Goal: Transaction & Acquisition: Purchase product/service

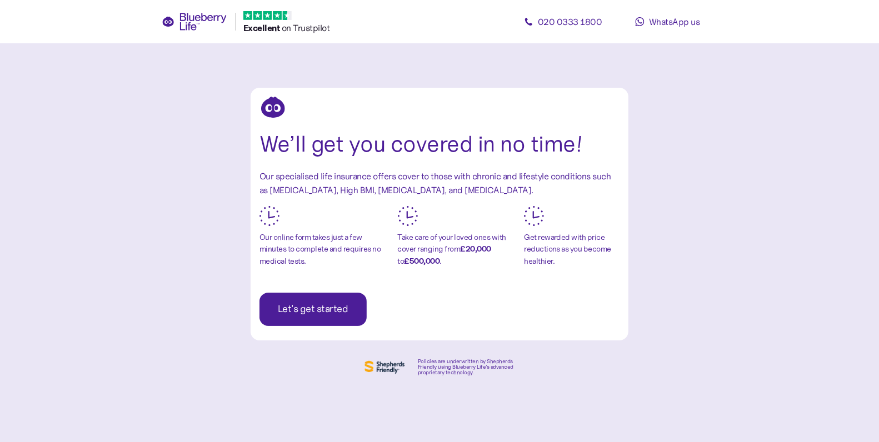
click at [324, 295] on span "Let's get started" at bounding box center [313, 309] width 71 height 32
click at [343, 315] on span "Let's get started" at bounding box center [313, 309] width 71 height 32
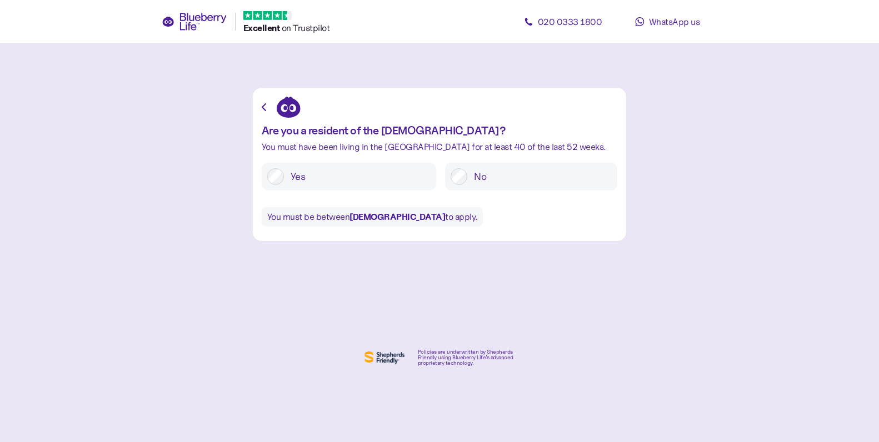
click at [308, 169] on label "Yes" at bounding box center [357, 176] width 147 height 17
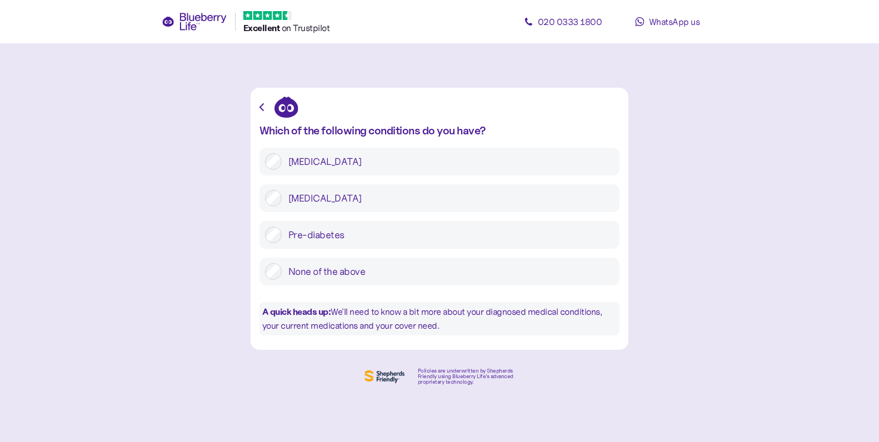
click at [314, 167] on label "[MEDICAL_DATA]" at bounding box center [448, 161] width 332 height 17
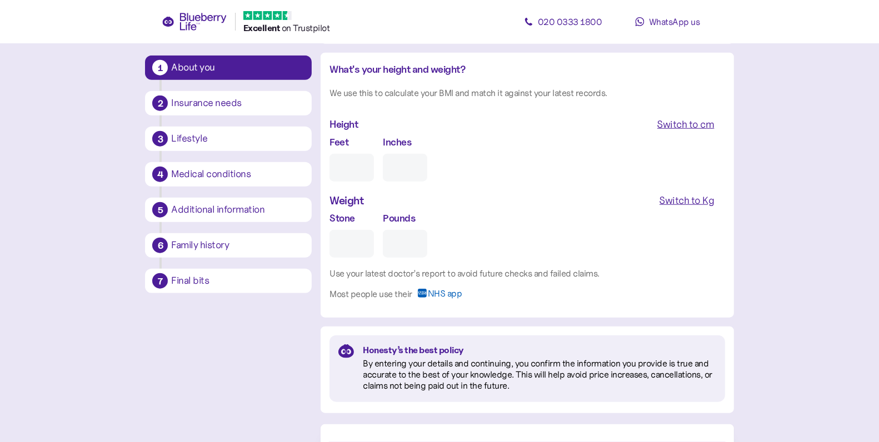
scroll to position [1101, 0]
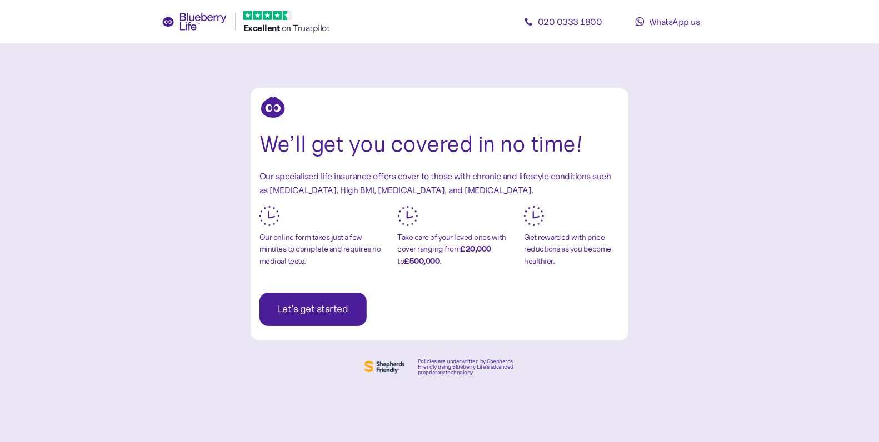
click at [343, 305] on span "Let's get started" at bounding box center [313, 309] width 71 height 32
